Goal: Task Accomplishment & Management: Manage account settings

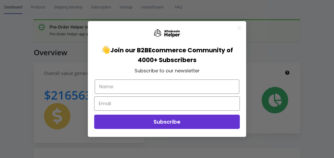
click at [241, 27] on circle "Close dialog" at bounding box center [239, 27] width 9 height 9
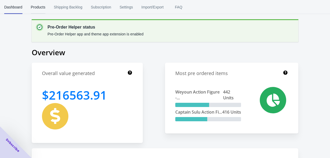
click at [43, 8] on span "Products" at bounding box center [38, 7] width 15 height 14
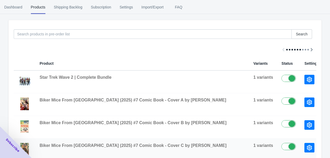
scroll to position [14, 0]
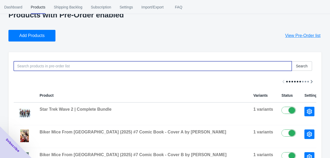
click at [82, 68] on input at bounding box center [153, 65] width 278 height 9
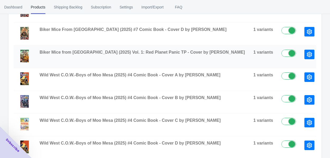
scroll to position [219, 0]
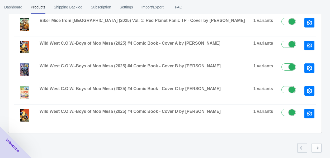
type input "biker mice from mars"
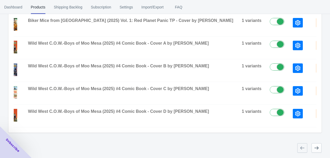
scroll to position [0, 0]
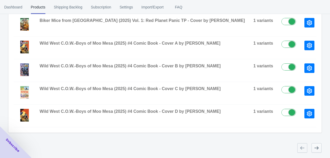
click at [317, 146] on icon "button" at bounding box center [316, 147] width 4 height 3
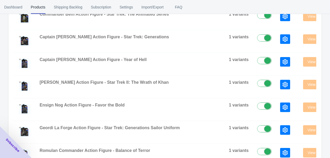
scroll to position [219, 0]
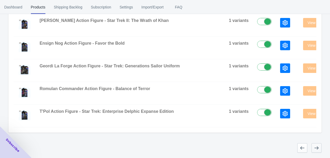
click at [314, 148] on icon "button" at bounding box center [316, 147] width 5 height 5
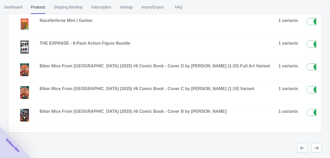
click at [318, 148] on icon "button" at bounding box center [316, 147] width 5 height 5
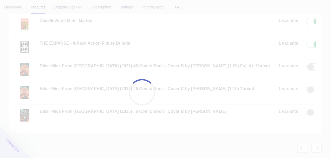
checkbox input "false"
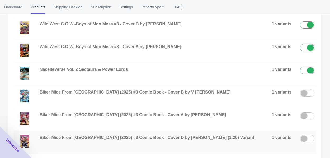
scroll to position [252, 0]
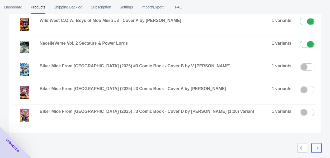
click at [319, 151] on button "button" at bounding box center [316, 147] width 10 height 9
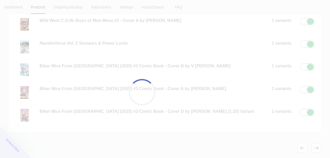
checkbox input "false"
checkbox input "true"
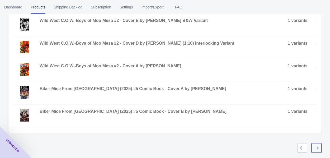
click at [320, 150] on button "button" at bounding box center [316, 147] width 10 height 9
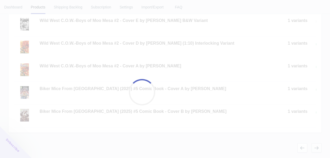
checkbox input "false"
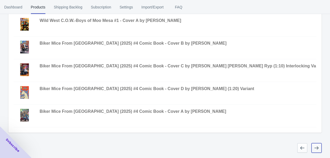
click at [312, 148] on button "button" at bounding box center [316, 147] width 10 height 9
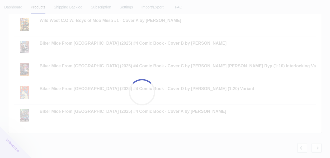
checkbox input "true"
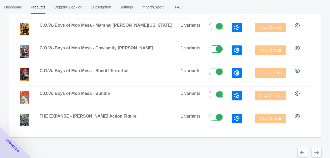
scroll to position [201, 0]
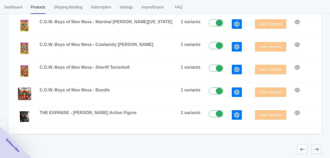
click at [319, 144] on button "button" at bounding box center [316, 148] width 10 height 9
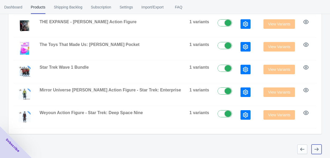
click at [317, 149] on icon "button" at bounding box center [316, 148] width 5 height 5
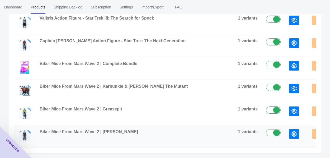
scroll to position [185, 0]
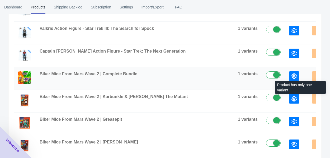
click at [312, 74] on span "View Variants" at bounding box center [327, 76] width 31 height 4
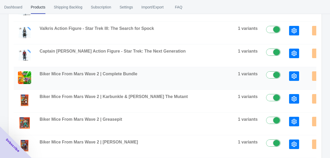
click at [291, 77] on icon "button" at bounding box center [293, 75] width 5 height 5
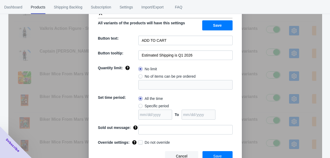
scroll to position [42, 0]
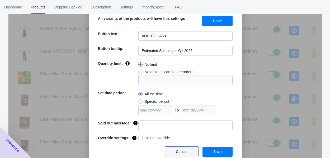
click at [184, 152] on span "Cancel" at bounding box center [182, 151] width 12 height 4
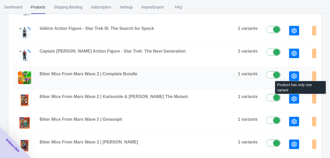
click at [312, 74] on span "View Variants" at bounding box center [327, 76] width 31 height 4
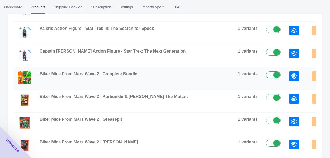
click at [129, 74] on span "Biker Mice From Mars Wave 2 | Complete Bundle" at bounding box center [89, 73] width 98 height 4
click at [51, 75] on span "Biker Mice From Mars Wave 2 | Complete Bundle" at bounding box center [89, 73] width 98 height 4
click at [25, 74] on img at bounding box center [24, 77] width 13 height 13
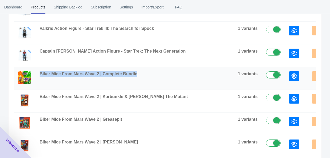
drag, startPoint x: 38, startPoint y: 72, endPoint x: 158, endPoint y: 69, distance: 119.2
click at [158, 69] on td "Biker Mice From Mars Wave 2 | Complete Bundle" at bounding box center [134, 78] width 198 height 23
copy span "Biker Mice From Mars Wave 2 | Complete Bundle"
